Goal: Task Accomplishment & Management: Manage account settings

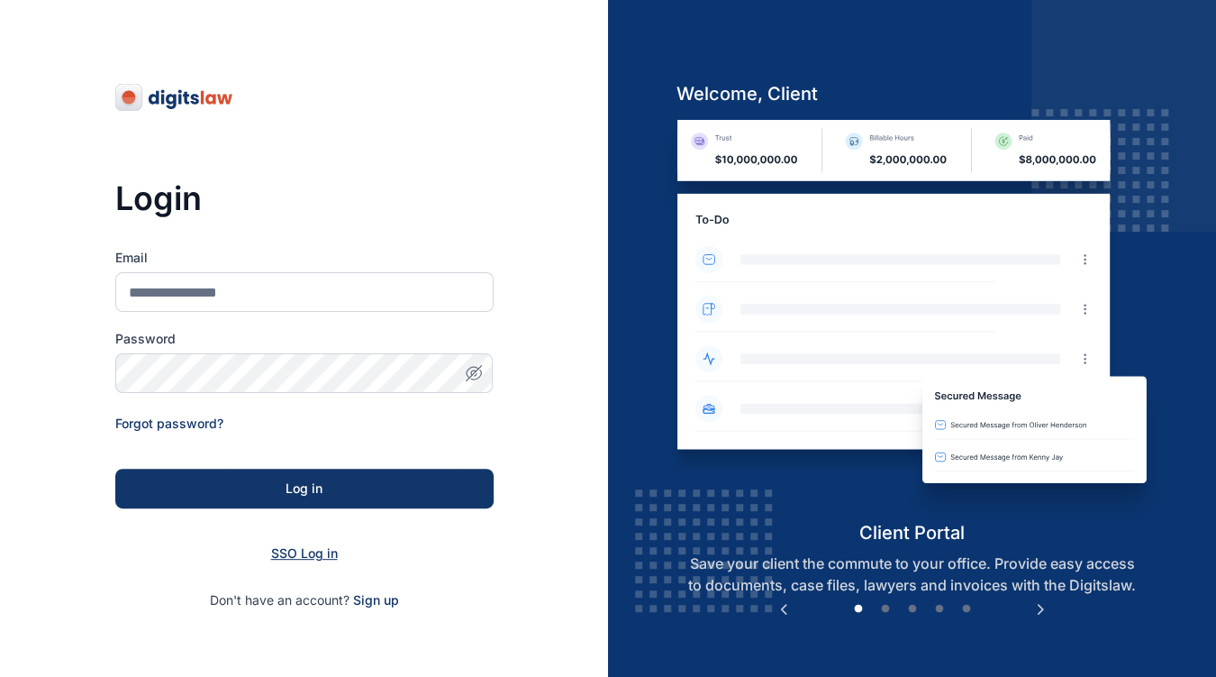
click at [326, 557] on span "SSO Log in" at bounding box center [304, 552] width 67 height 15
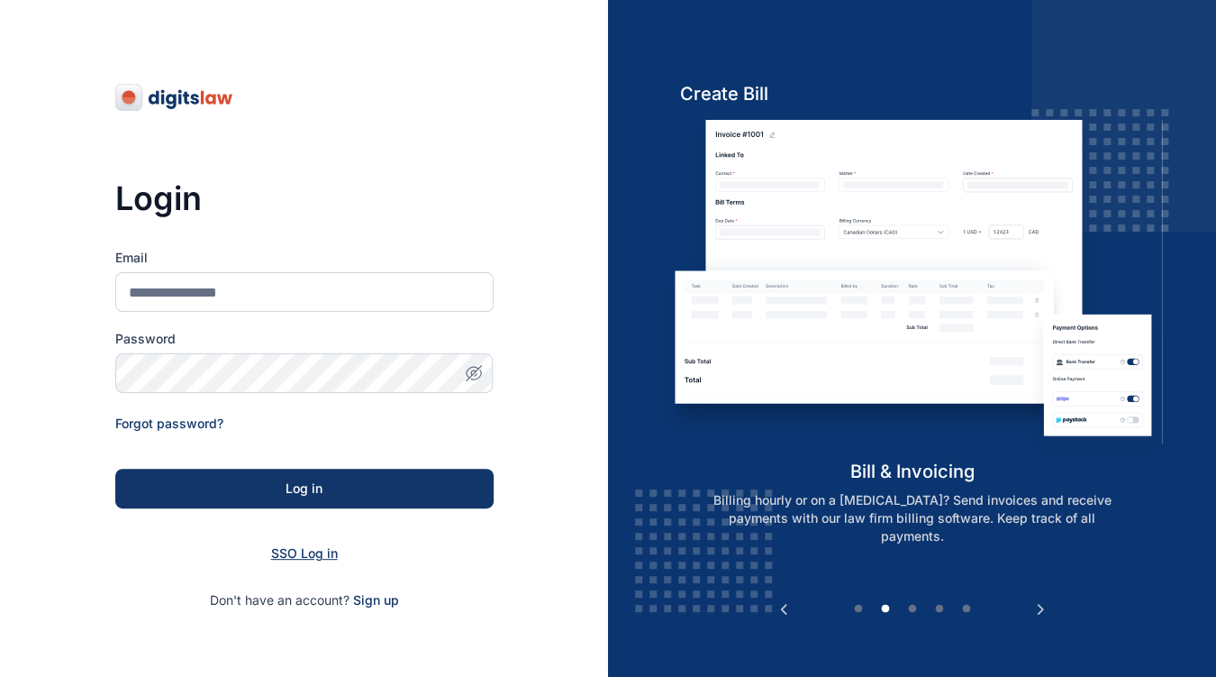
click at [292, 548] on span "SSO Log in" at bounding box center [304, 552] width 67 height 15
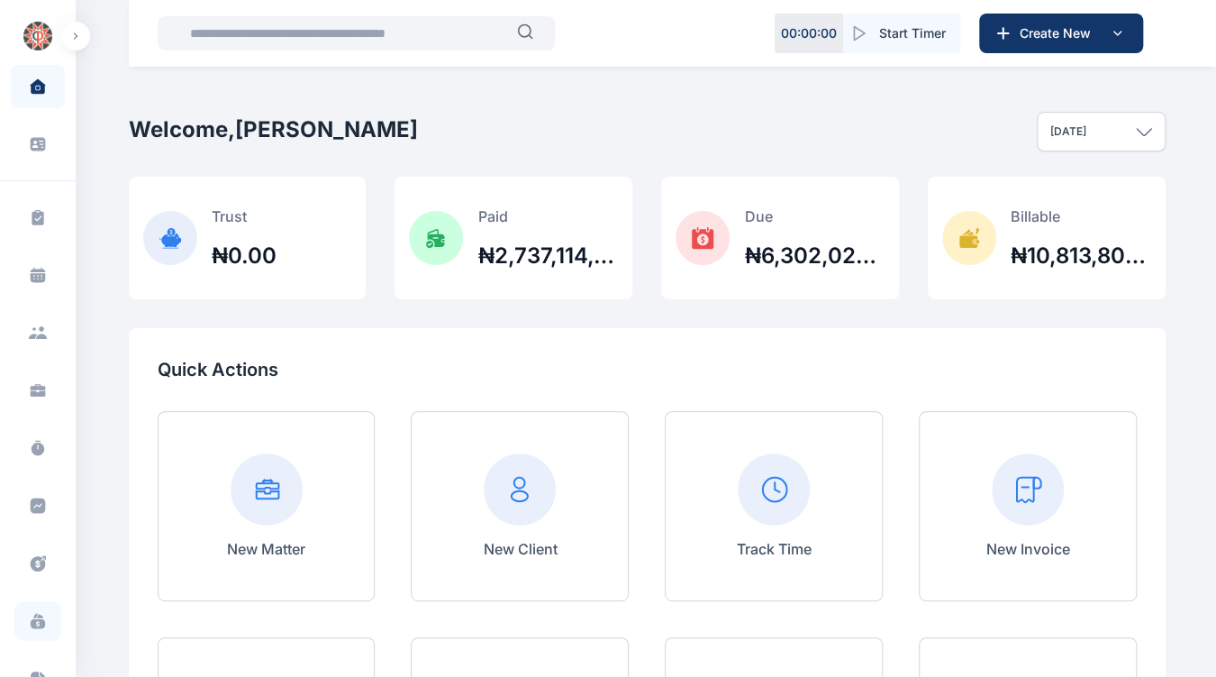
click at [31, 622] on icon at bounding box center [38, 624] width 14 height 10
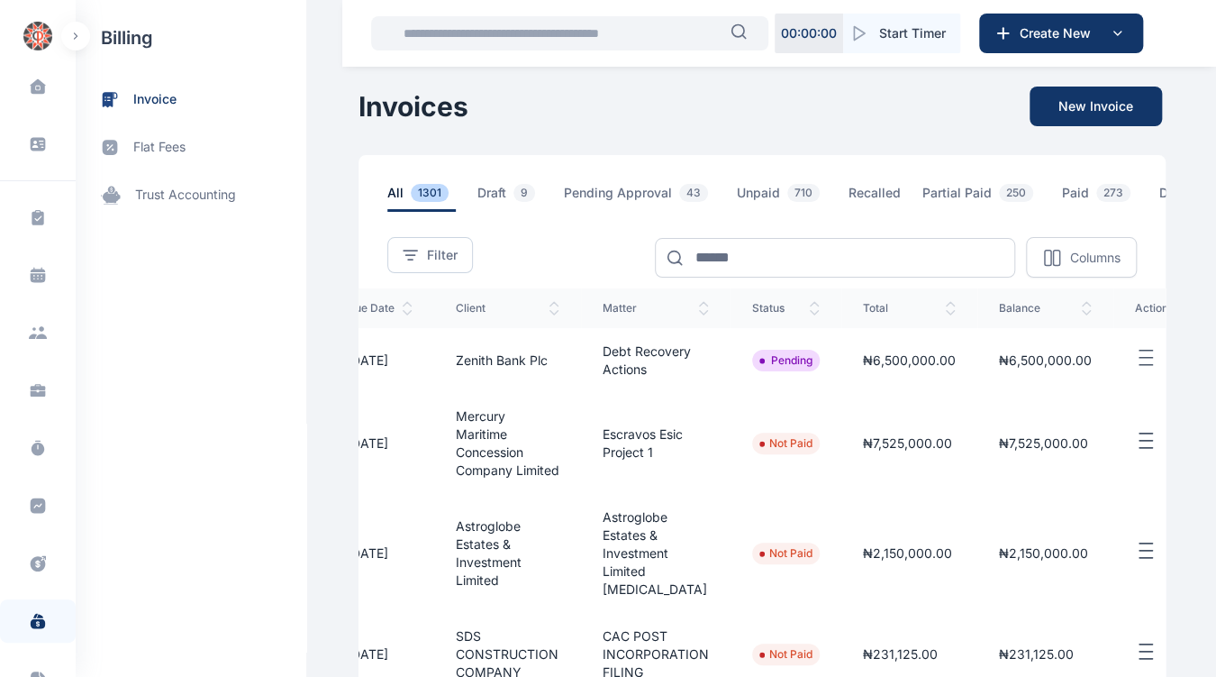
scroll to position [0, 311]
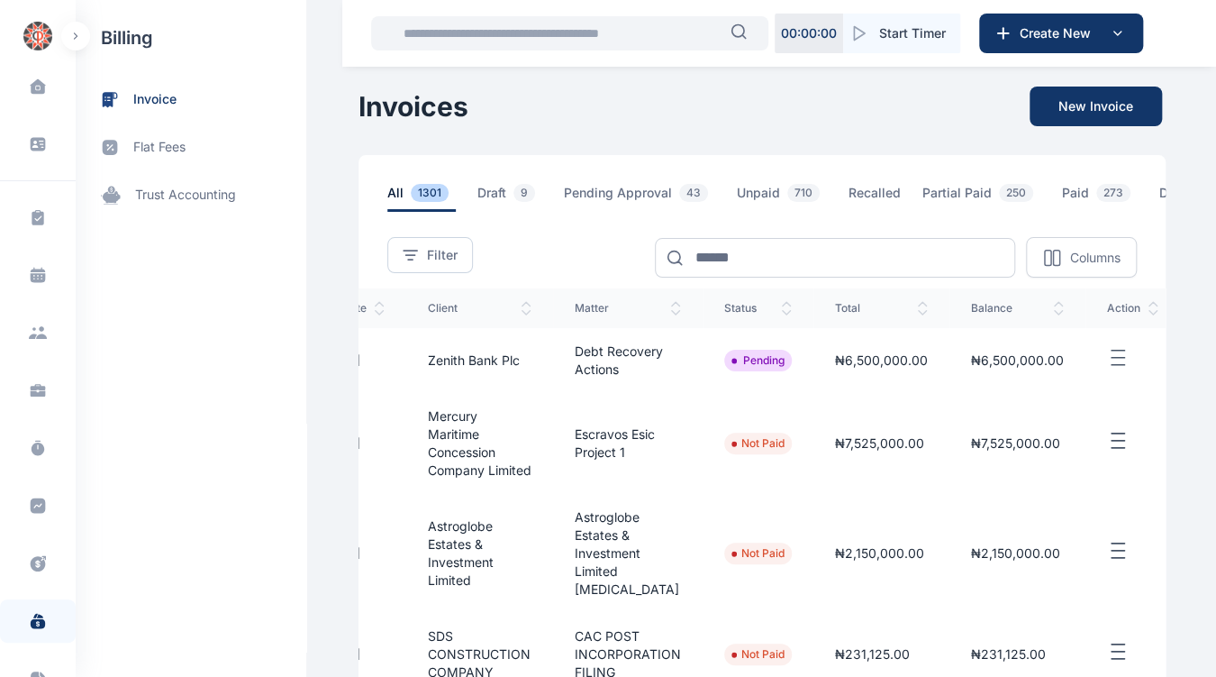
click at [1112, 351] on line "button" at bounding box center [1118, 351] width 13 height 0
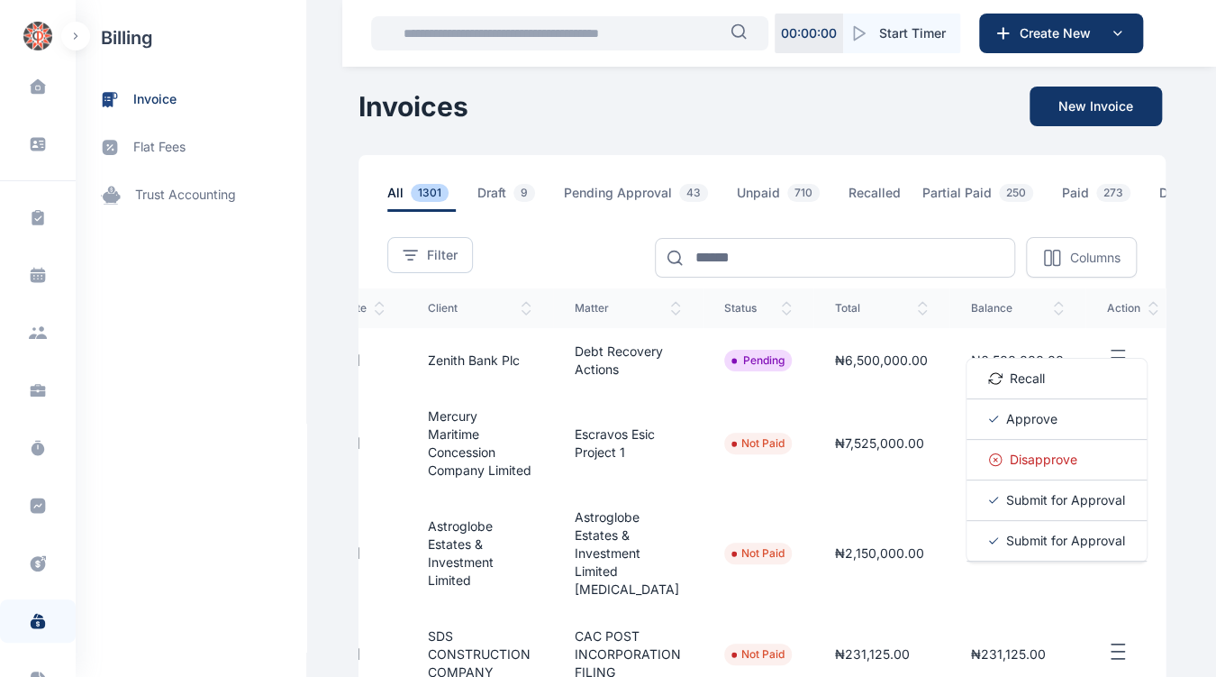
click at [1023, 424] on span "Approve" at bounding box center [1031, 419] width 51 height 18
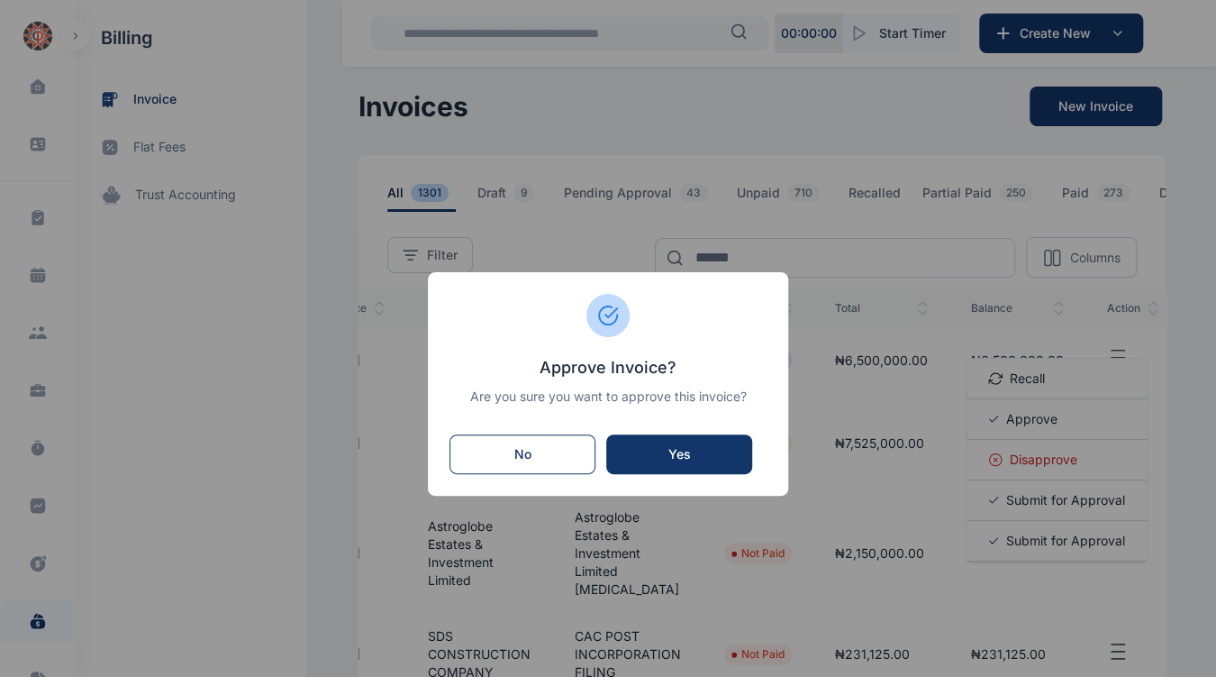
click at [695, 442] on button "Yes" at bounding box center [679, 454] width 146 height 40
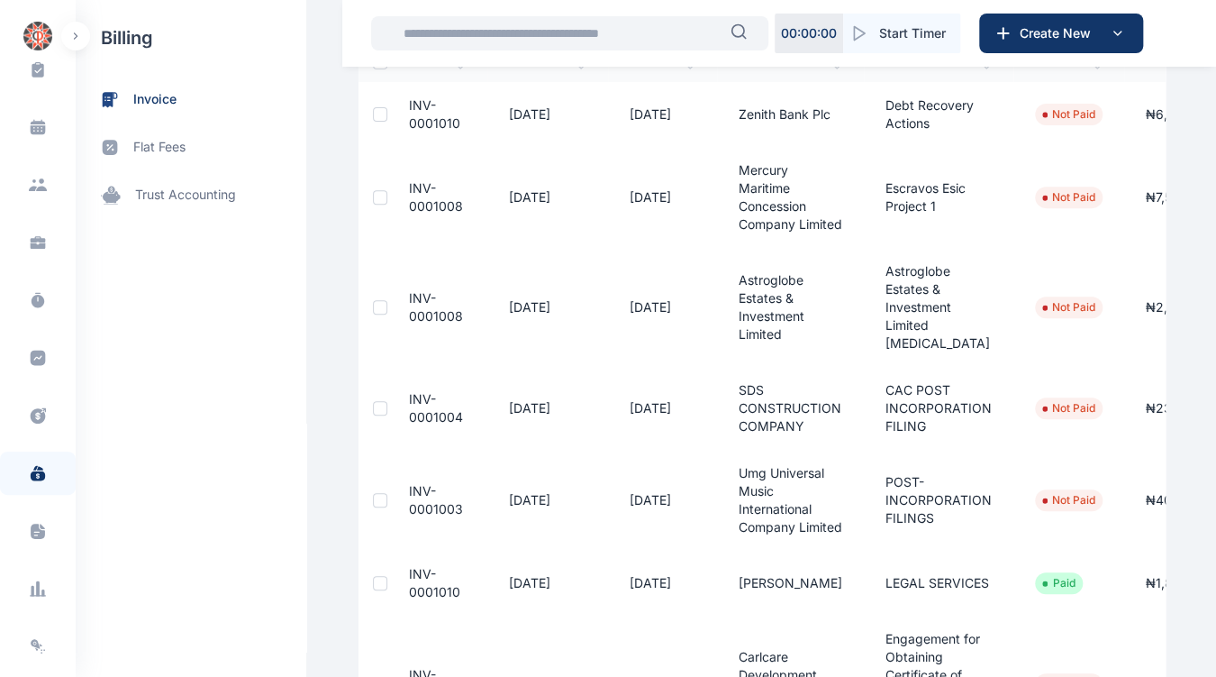
scroll to position [304, 0]
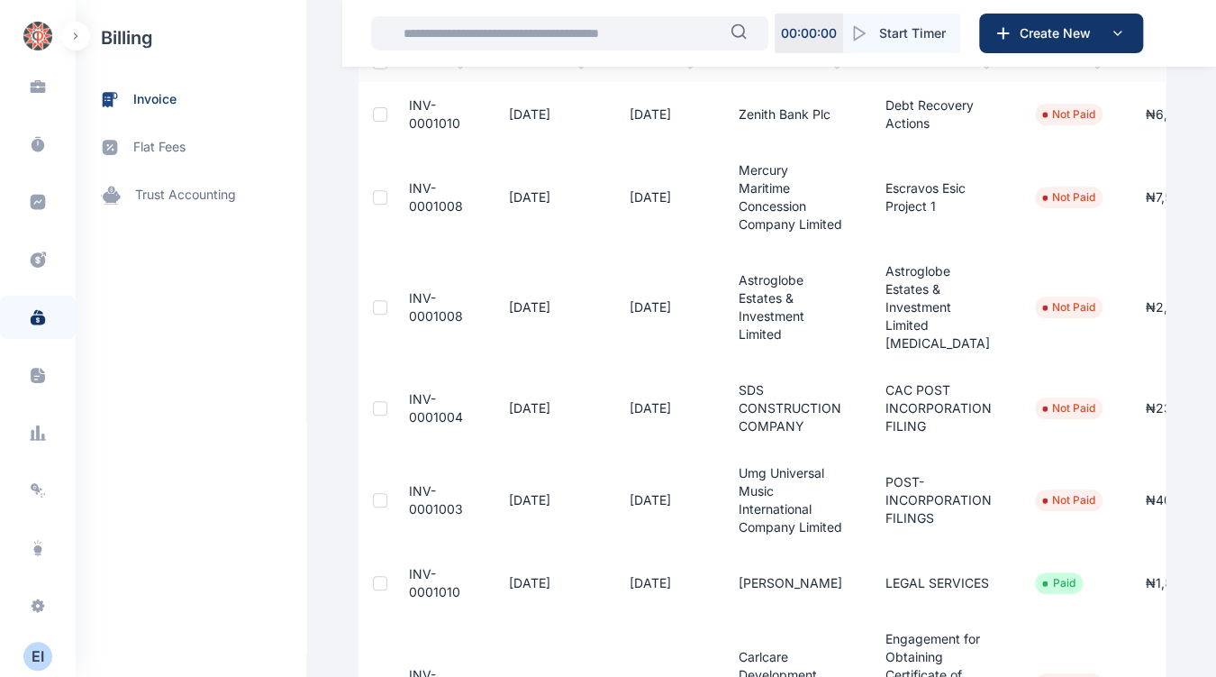
click at [41, 651] on div "E I" at bounding box center [37, 656] width 29 height 22
click at [152, 661] on span "Log out" at bounding box center [147, 656] width 45 height 18
